Goal: Register for event/course

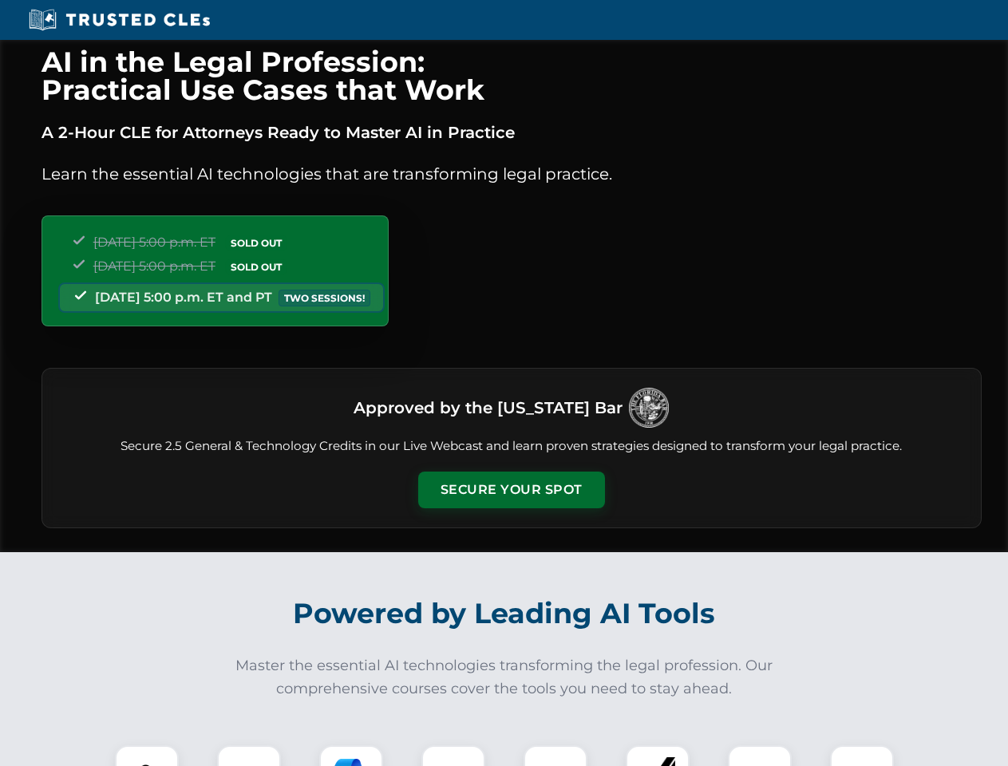
click at [511, 490] on button "Secure Your Spot" at bounding box center [511, 490] width 187 height 37
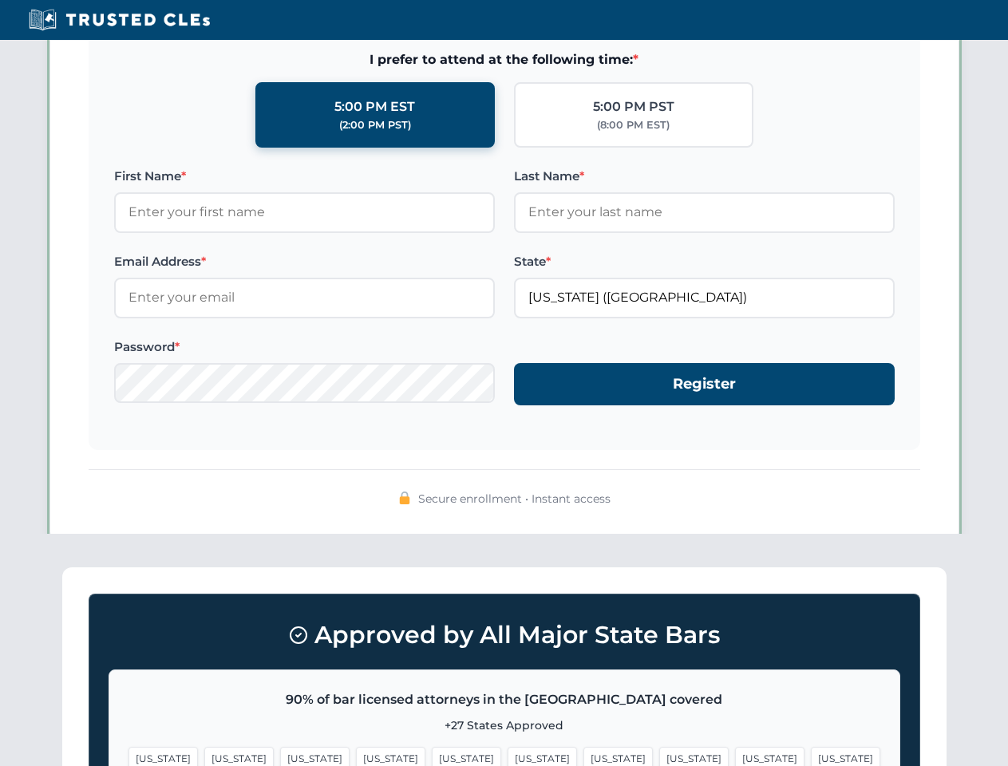
click at [583, 756] on span "[US_STATE]" at bounding box center [617, 758] width 69 height 23
click at [735, 756] on span "[US_STATE]" at bounding box center [769, 758] width 69 height 23
